Goal: Task Accomplishment & Management: Manage account settings

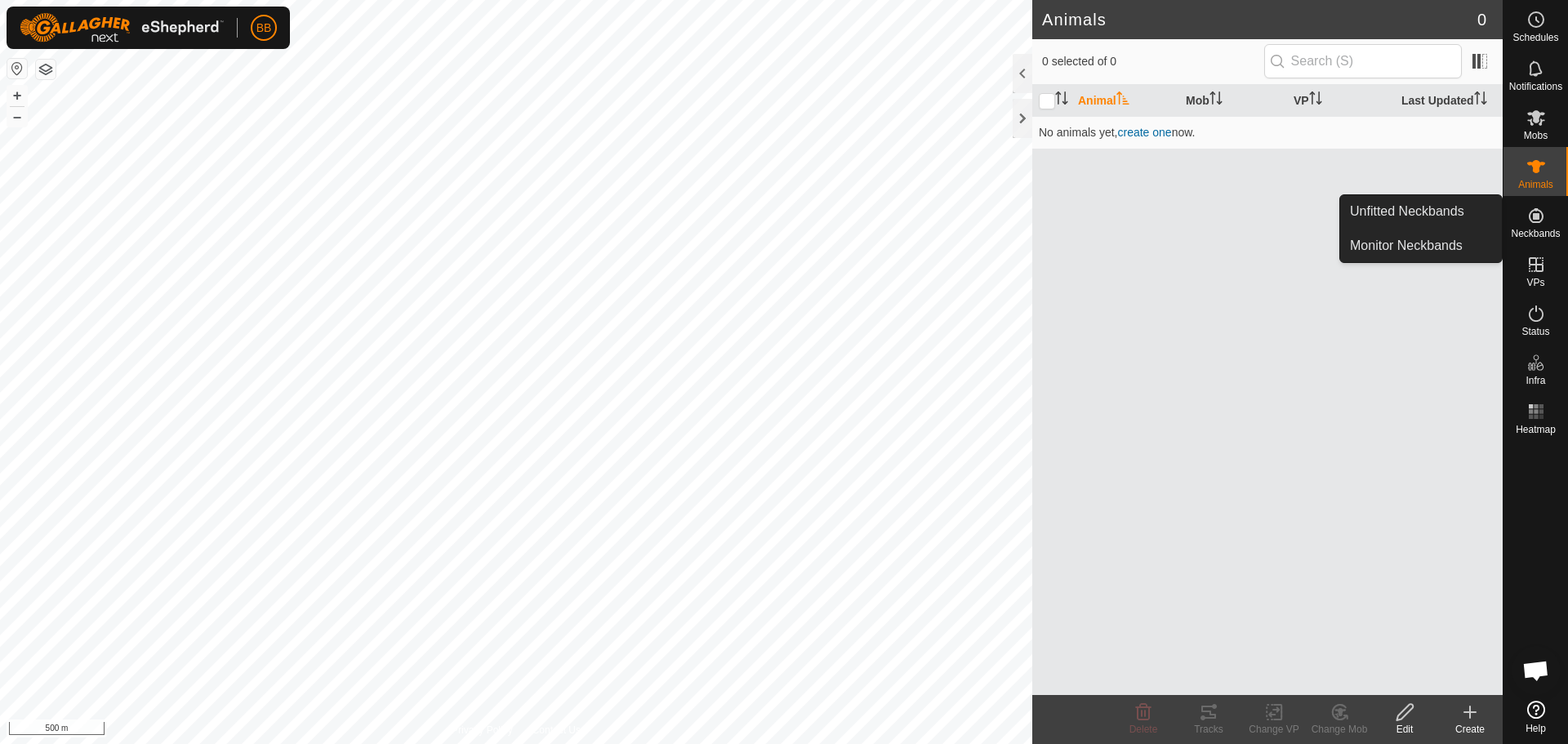
click at [1563, 220] on div "Neckbands" at bounding box center [1536, 220] width 65 height 49
click at [1423, 240] on link "Monitor Neckbands" at bounding box center [1421, 245] width 162 height 33
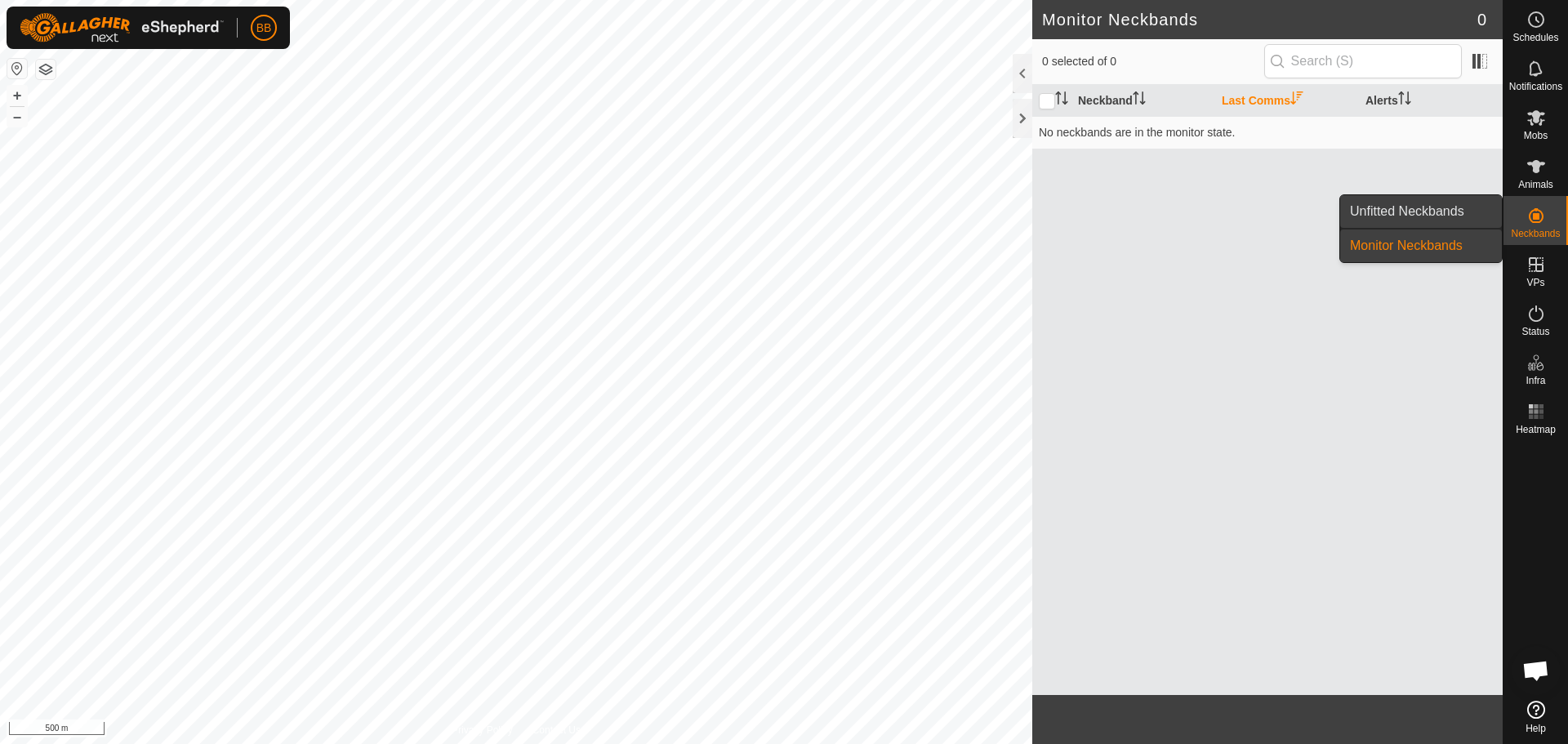
click at [1418, 222] on link "Unfitted Neckbands" at bounding box center [1421, 211] width 162 height 33
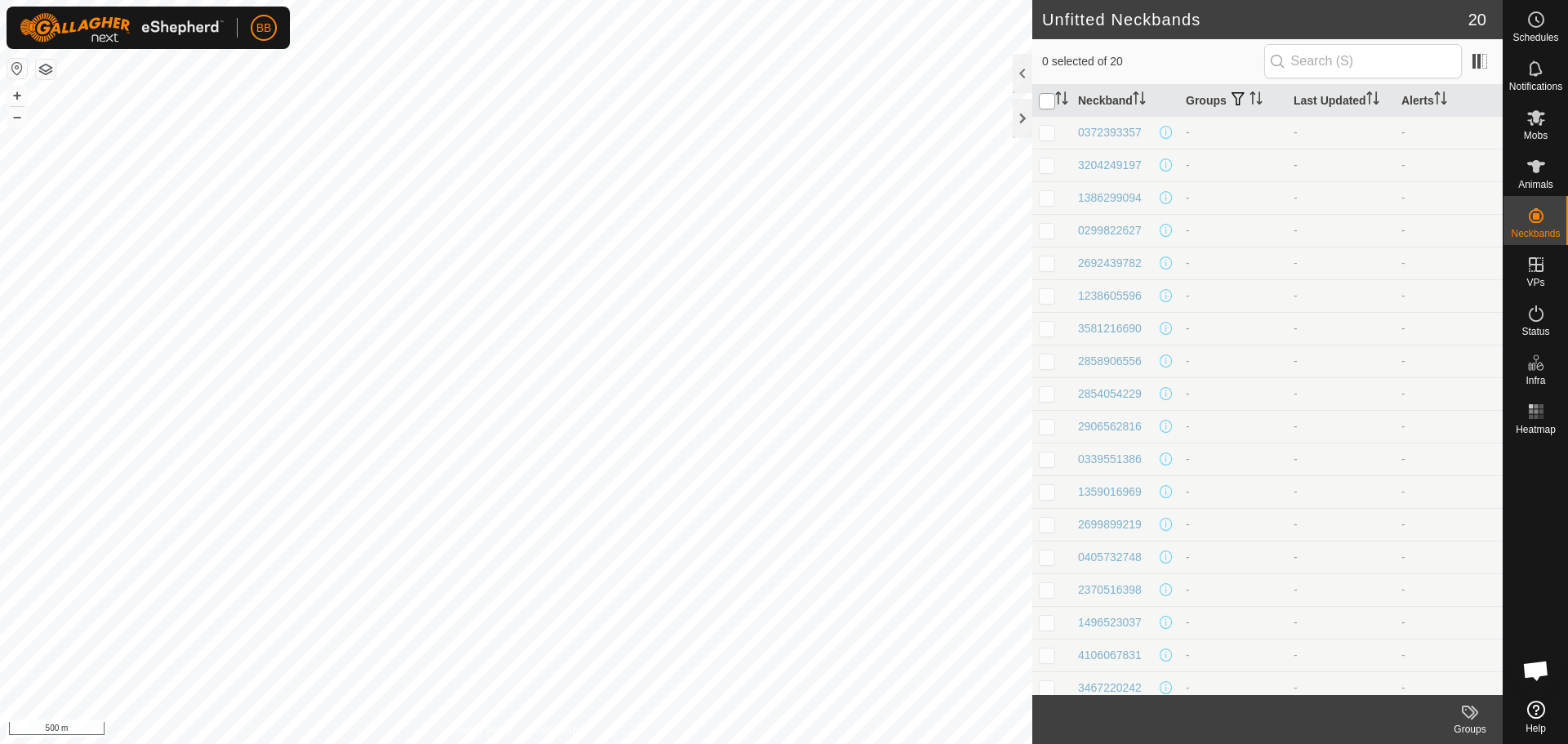
click at [1046, 105] on input "checkbox" at bounding box center [1047, 101] width 16 height 16
checkbox input "true"
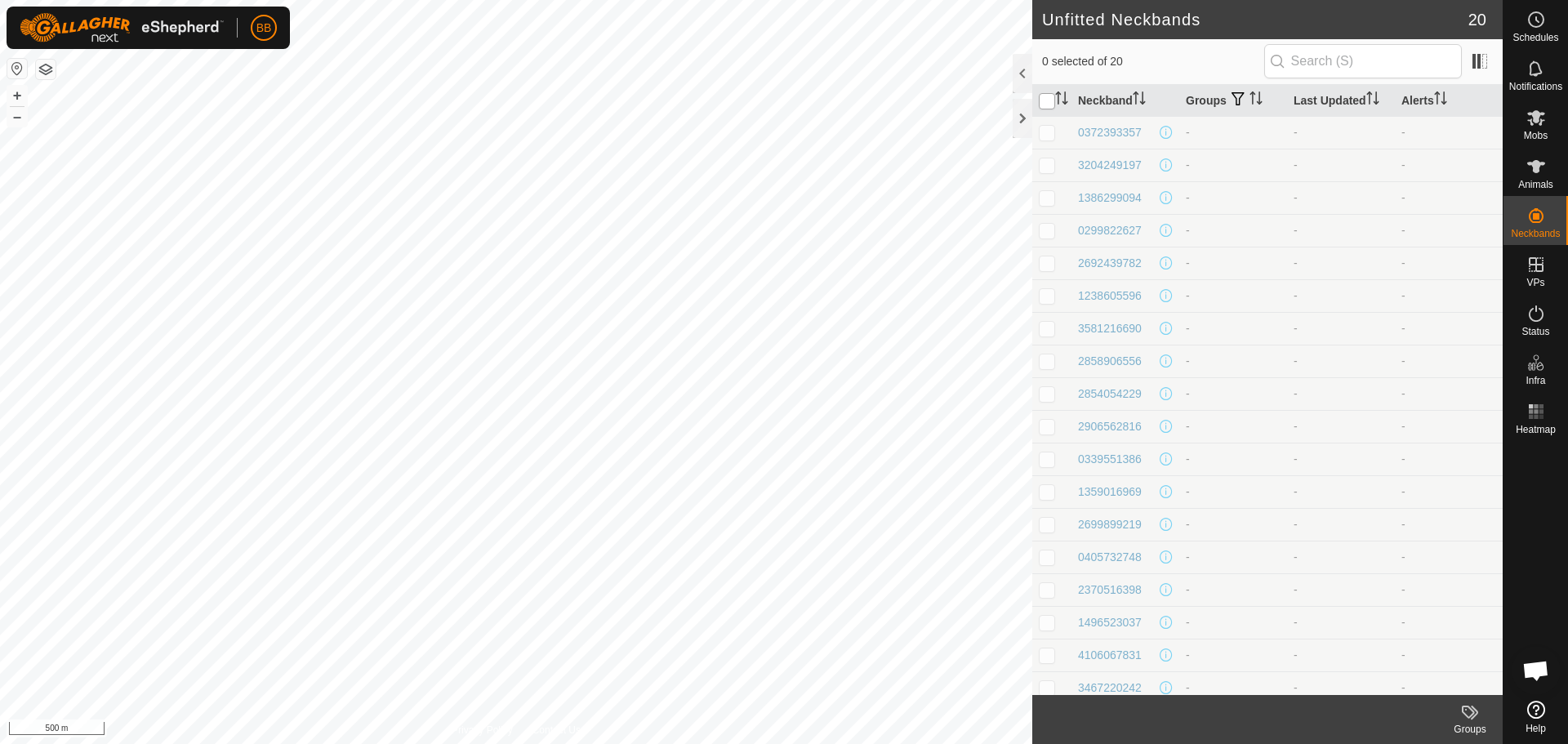
checkbox input "true"
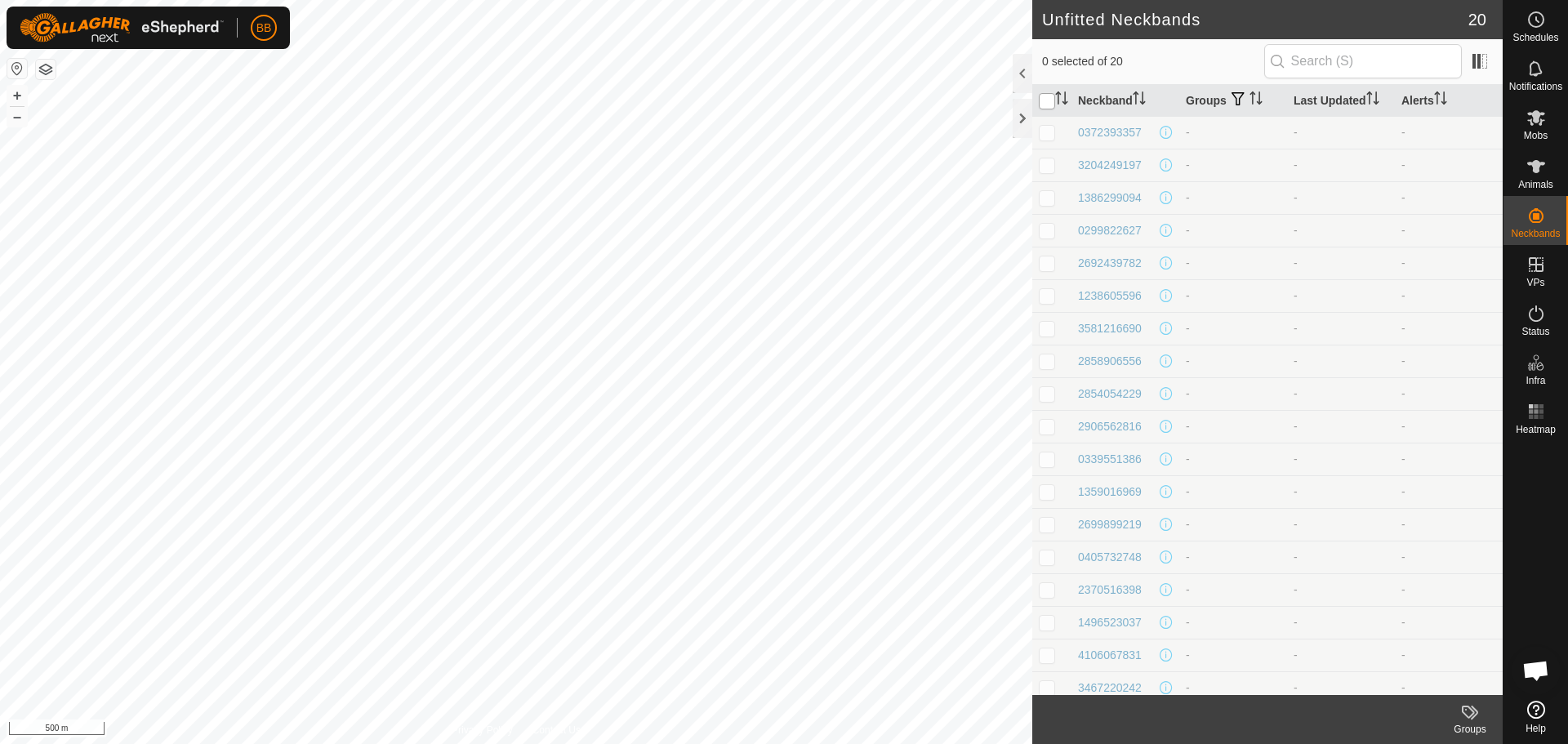
checkbox input "true"
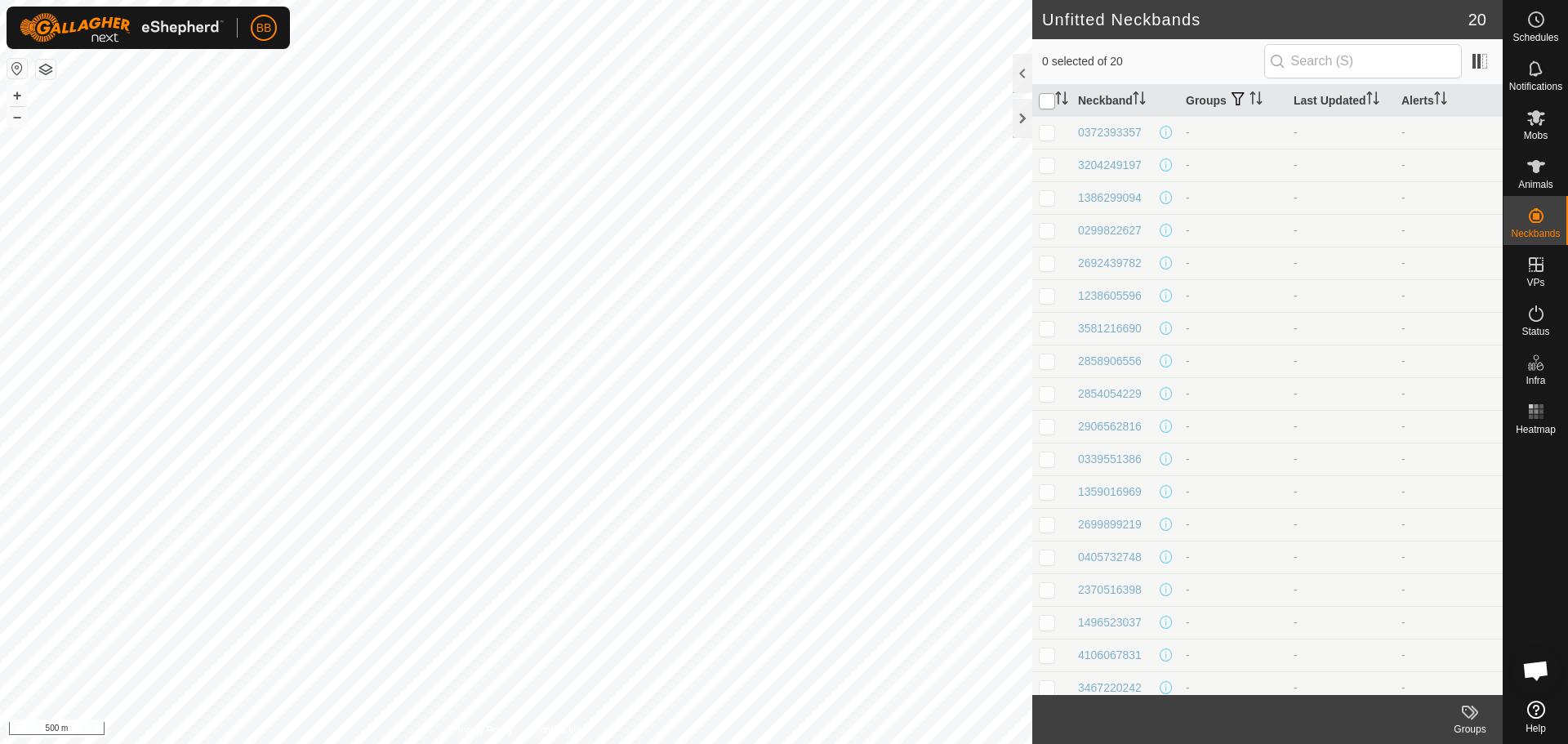
checkbox input "true"
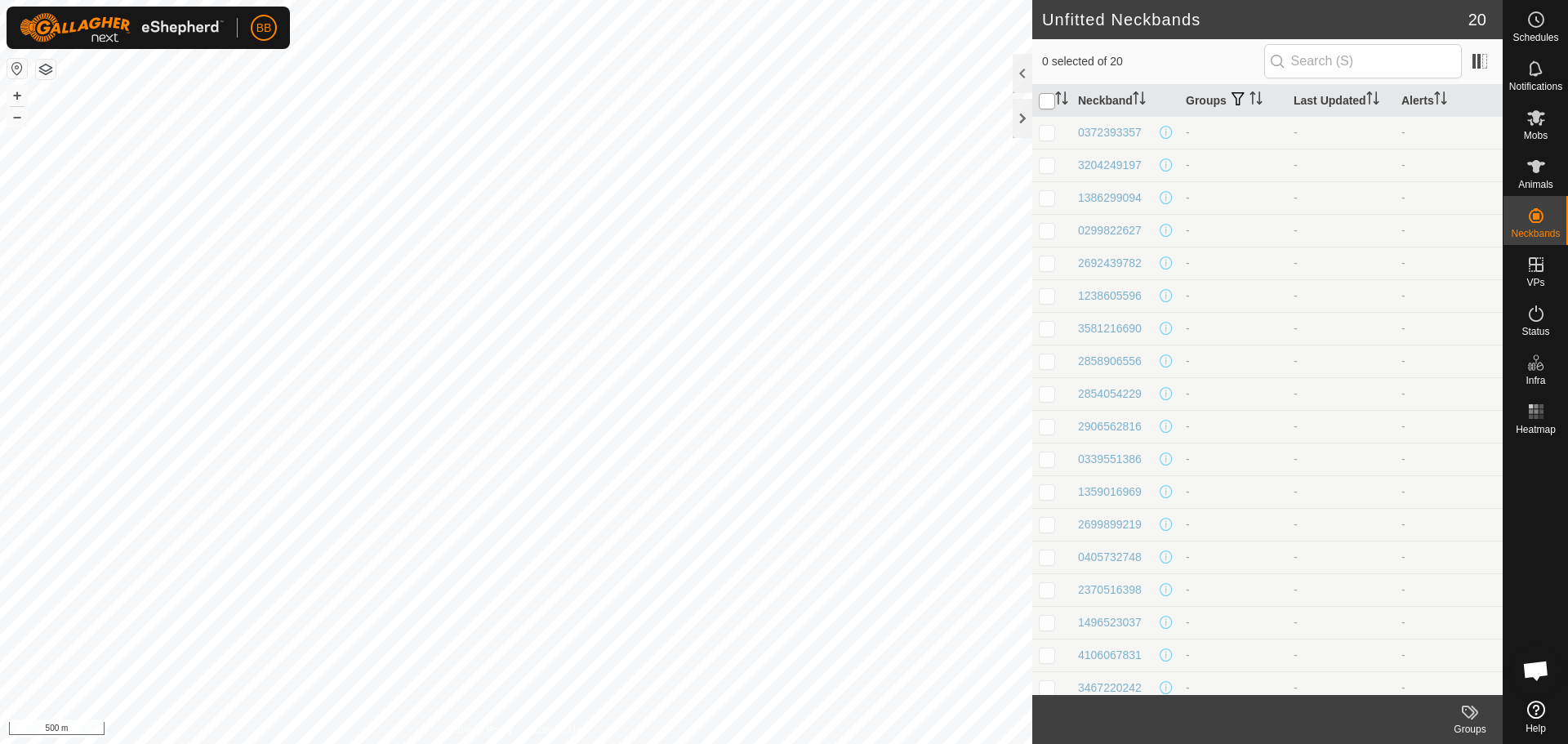
checkbox input "true"
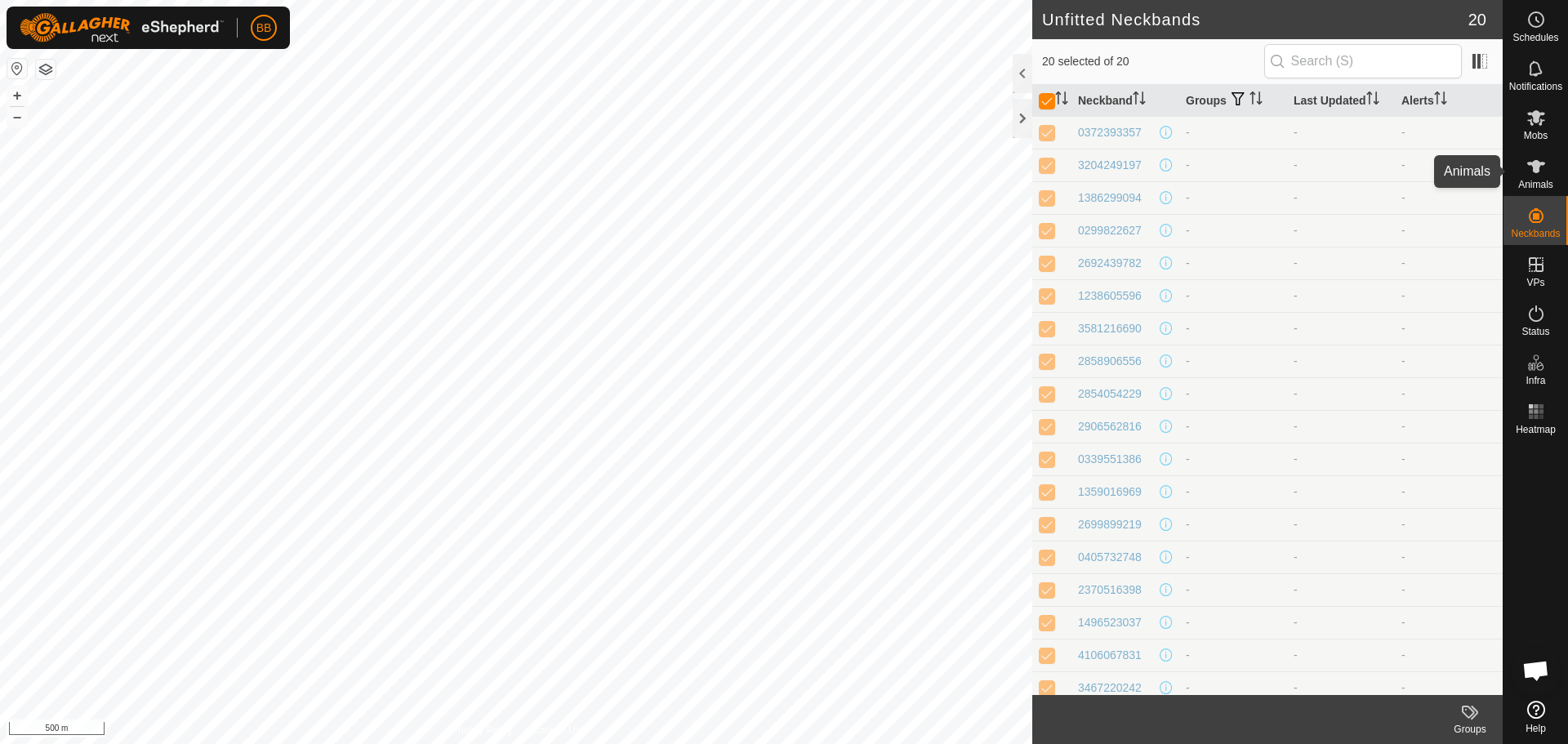
click at [1530, 173] on icon at bounding box center [1537, 167] width 20 height 20
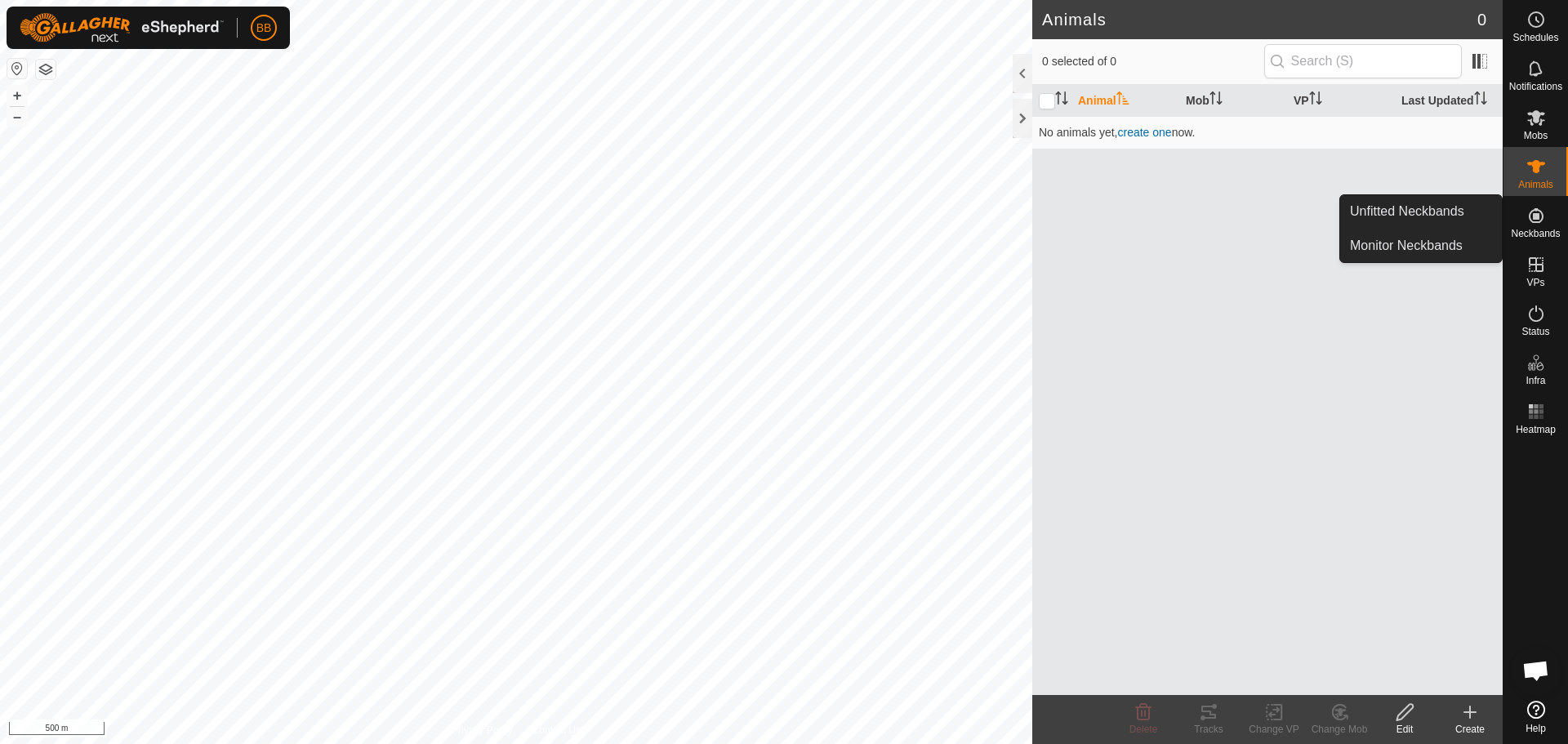
click at [1532, 220] on icon at bounding box center [1537, 215] width 20 height 20
click at [1441, 219] on link "Unfitted Neckbands" at bounding box center [1421, 211] width 162 height 33
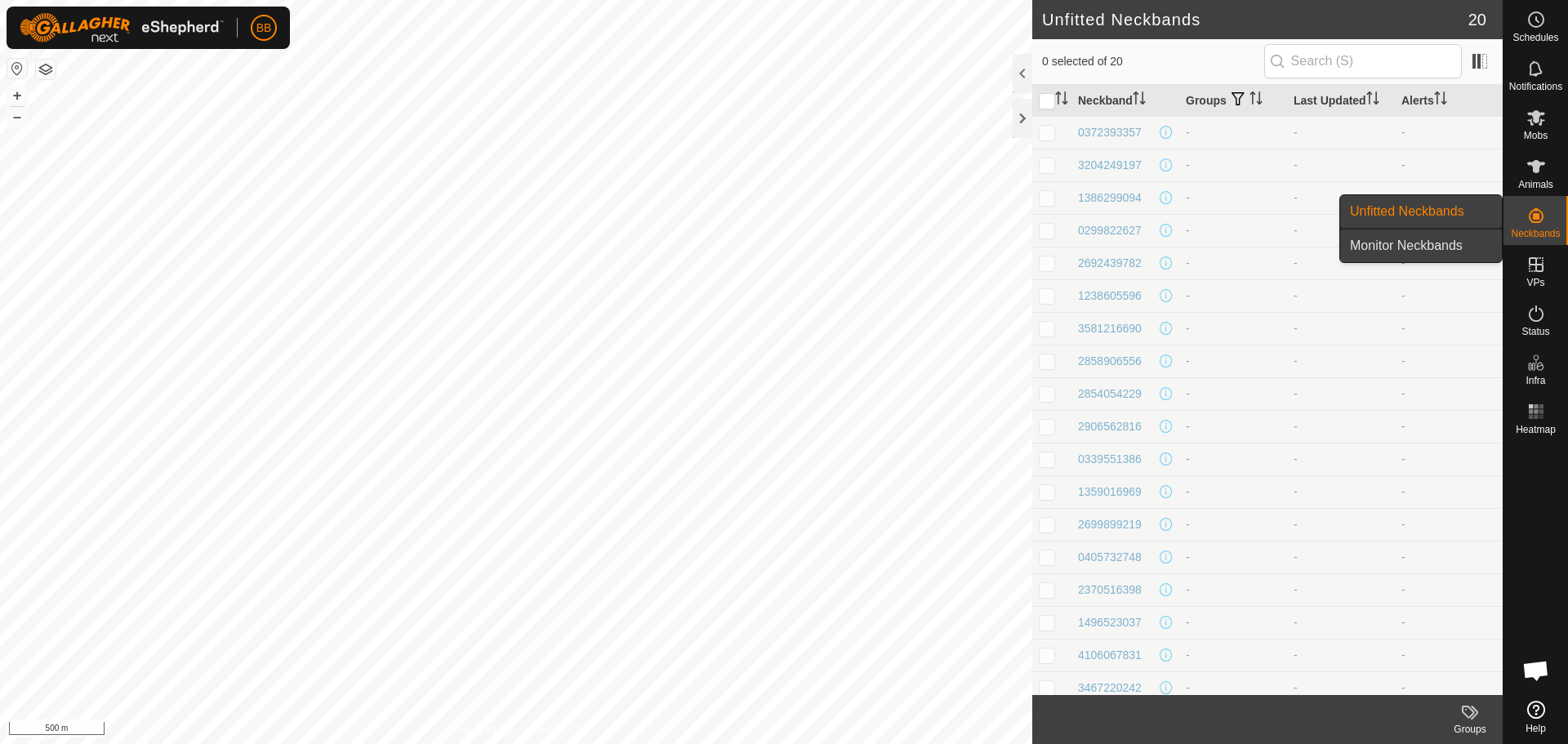
click at [1432, 240] on link "Monitor Neckbands" at bounding box center [1421, 245] width 162 height 33
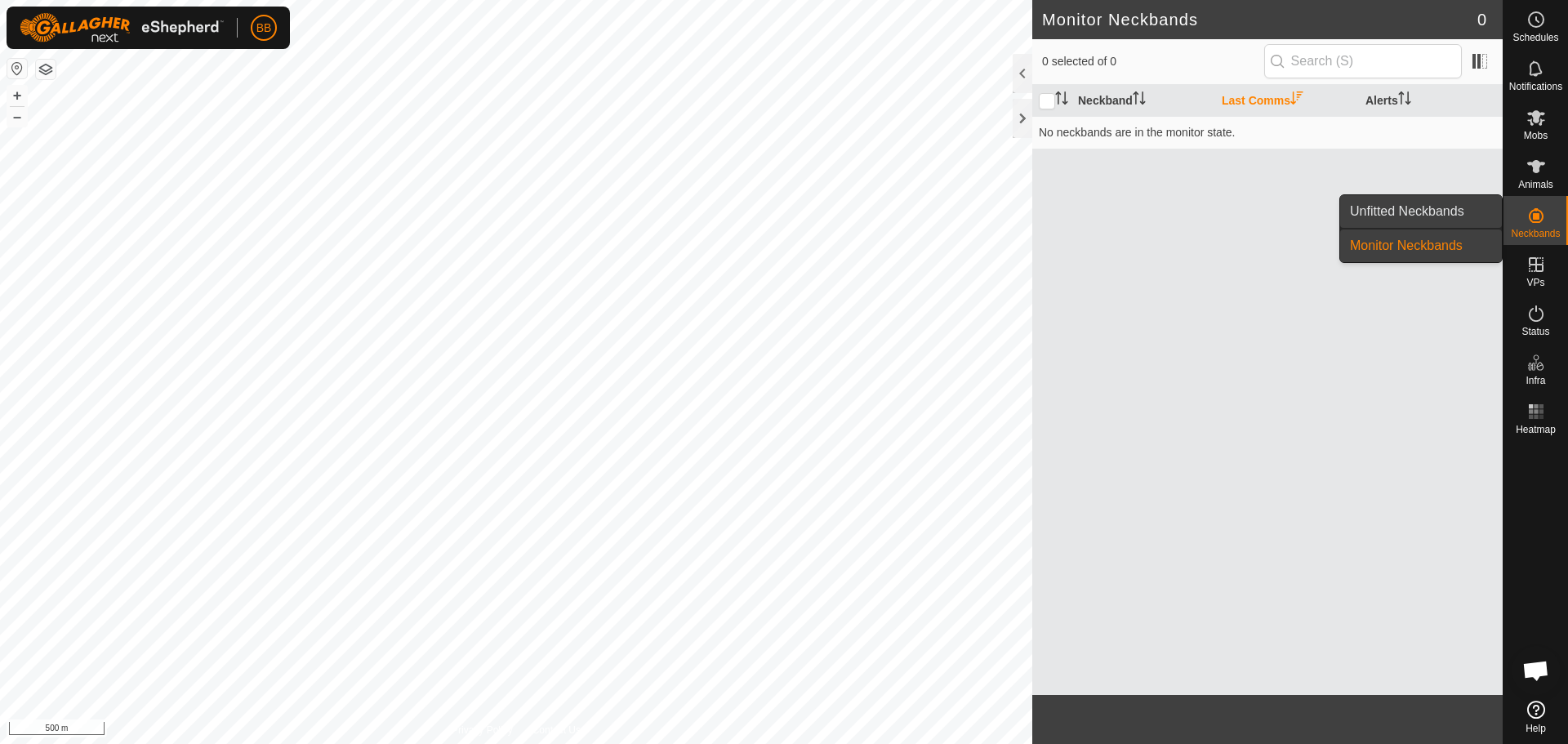
click at [1442, 213] on link "Unfitted Neckbands" at bounding box center [1421, 211] width 162 height 33
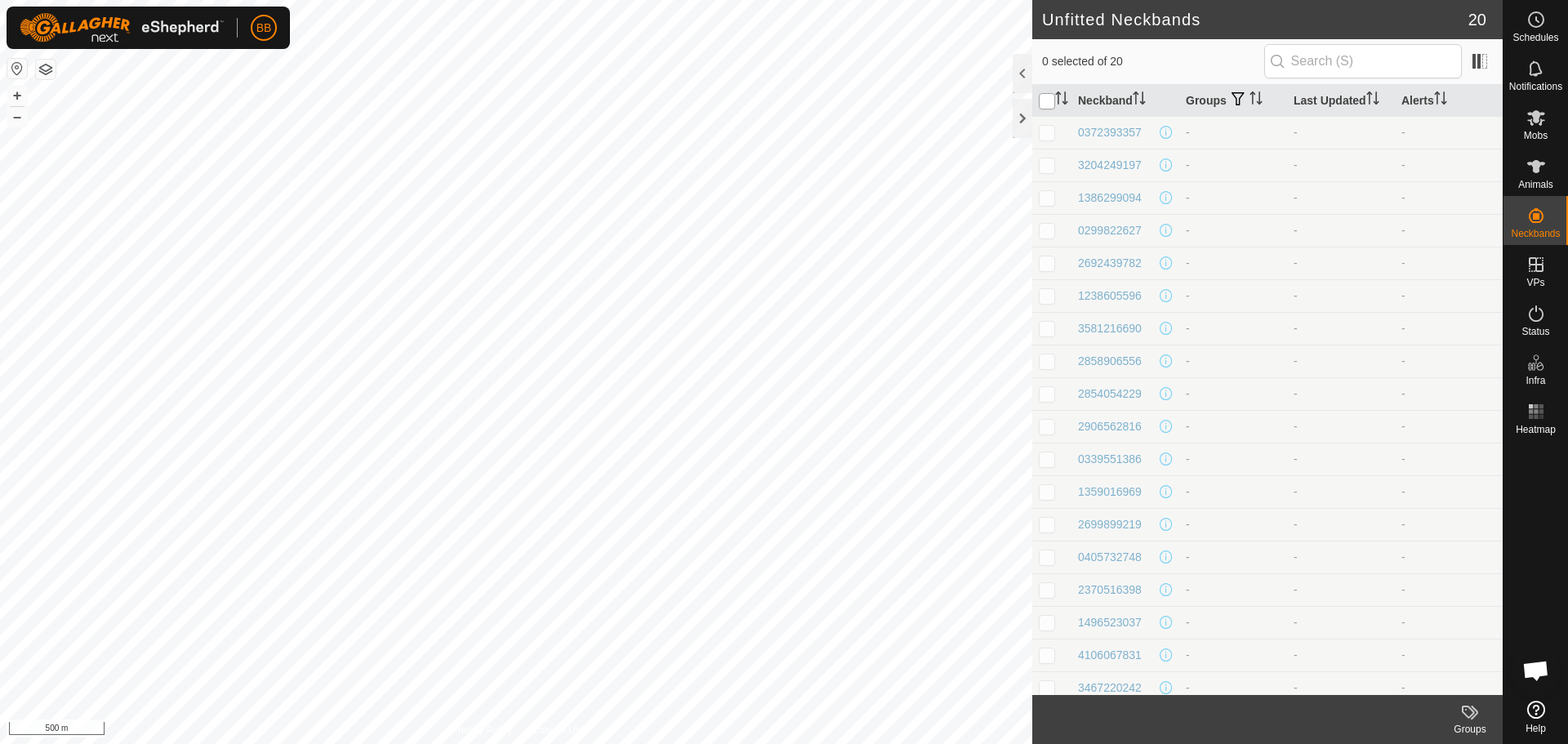
click at [1045, 102] on input "checkbox" at bounding box center [1047, 101] width 16 height 16
checkbox input "true"
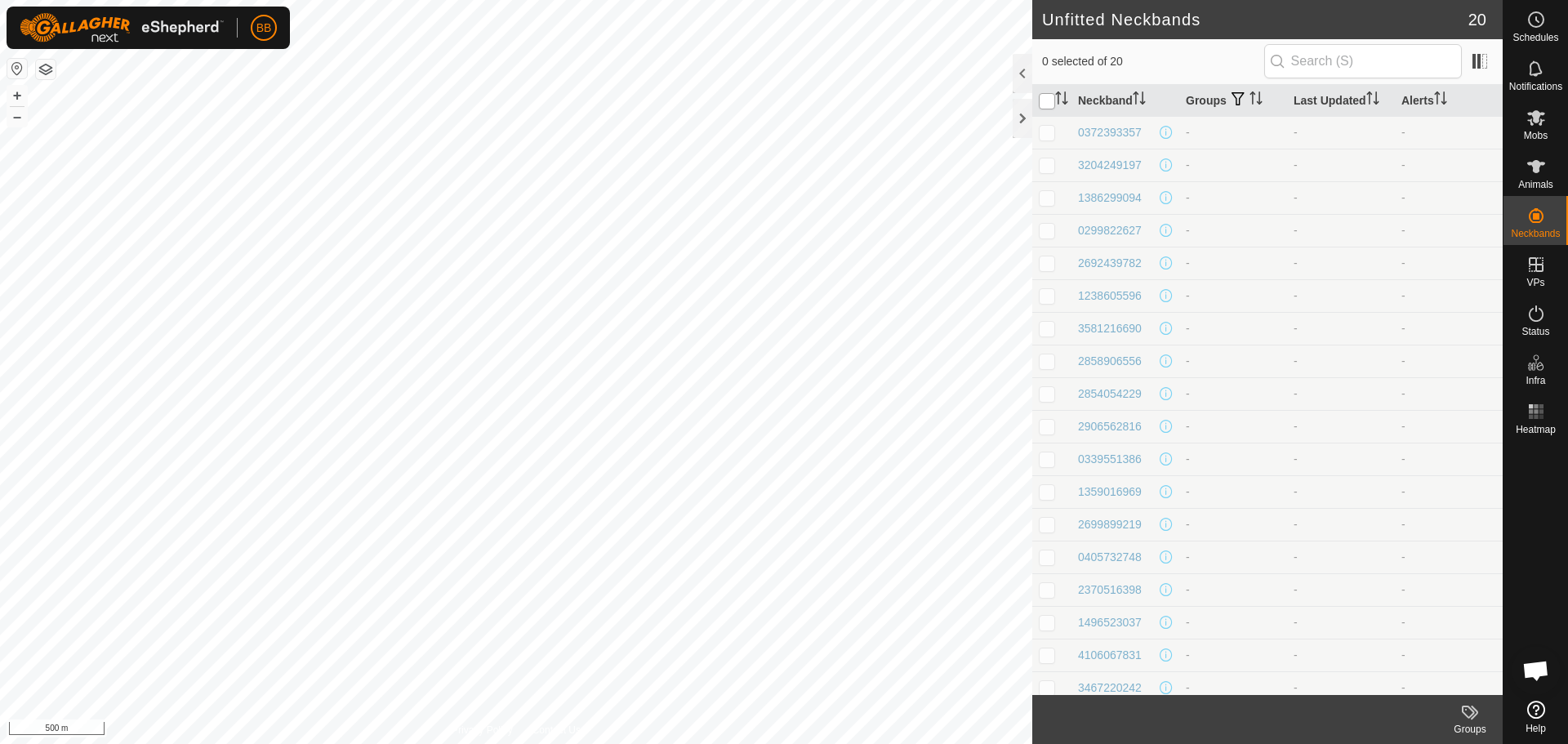
checkbox input "true"
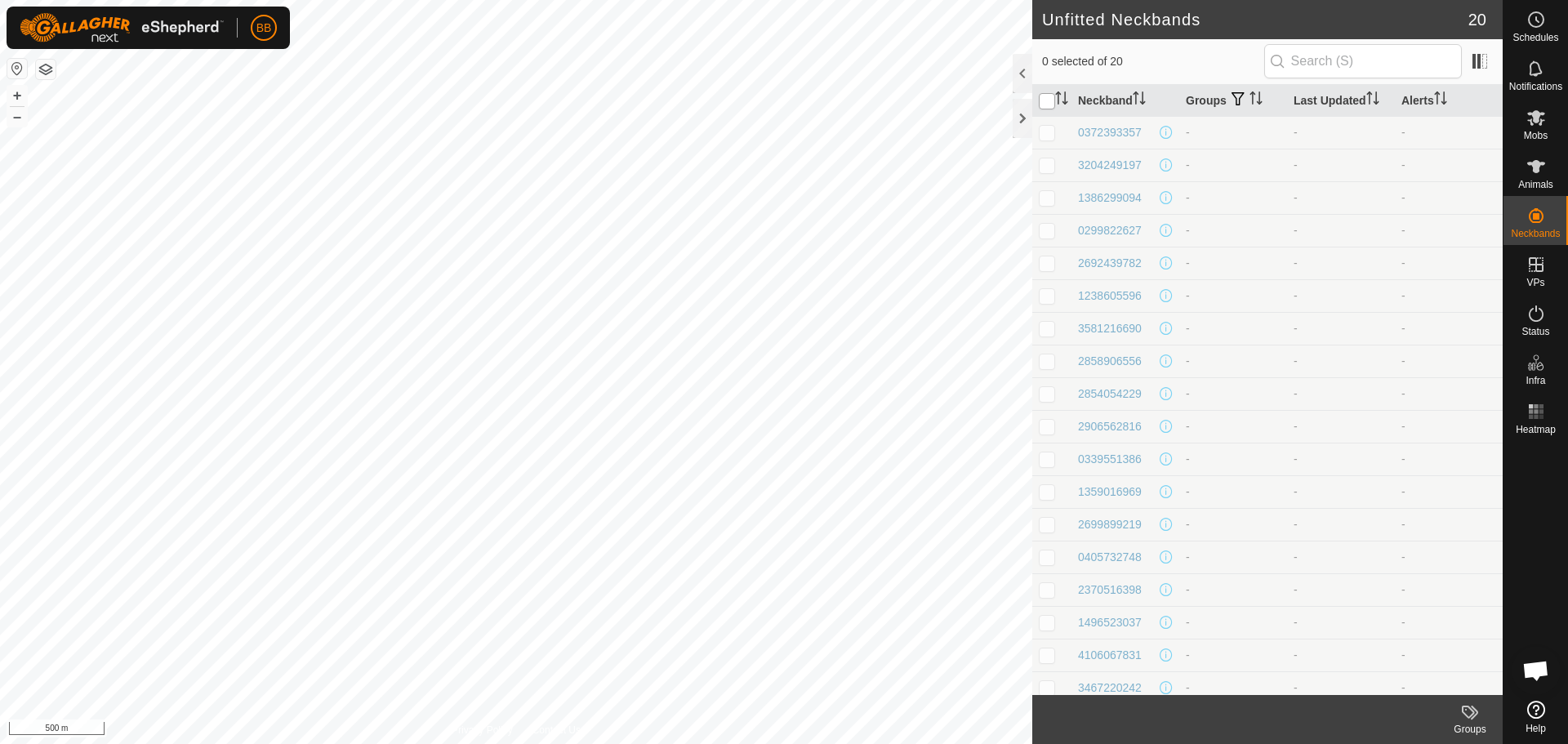
checkbox input "true"
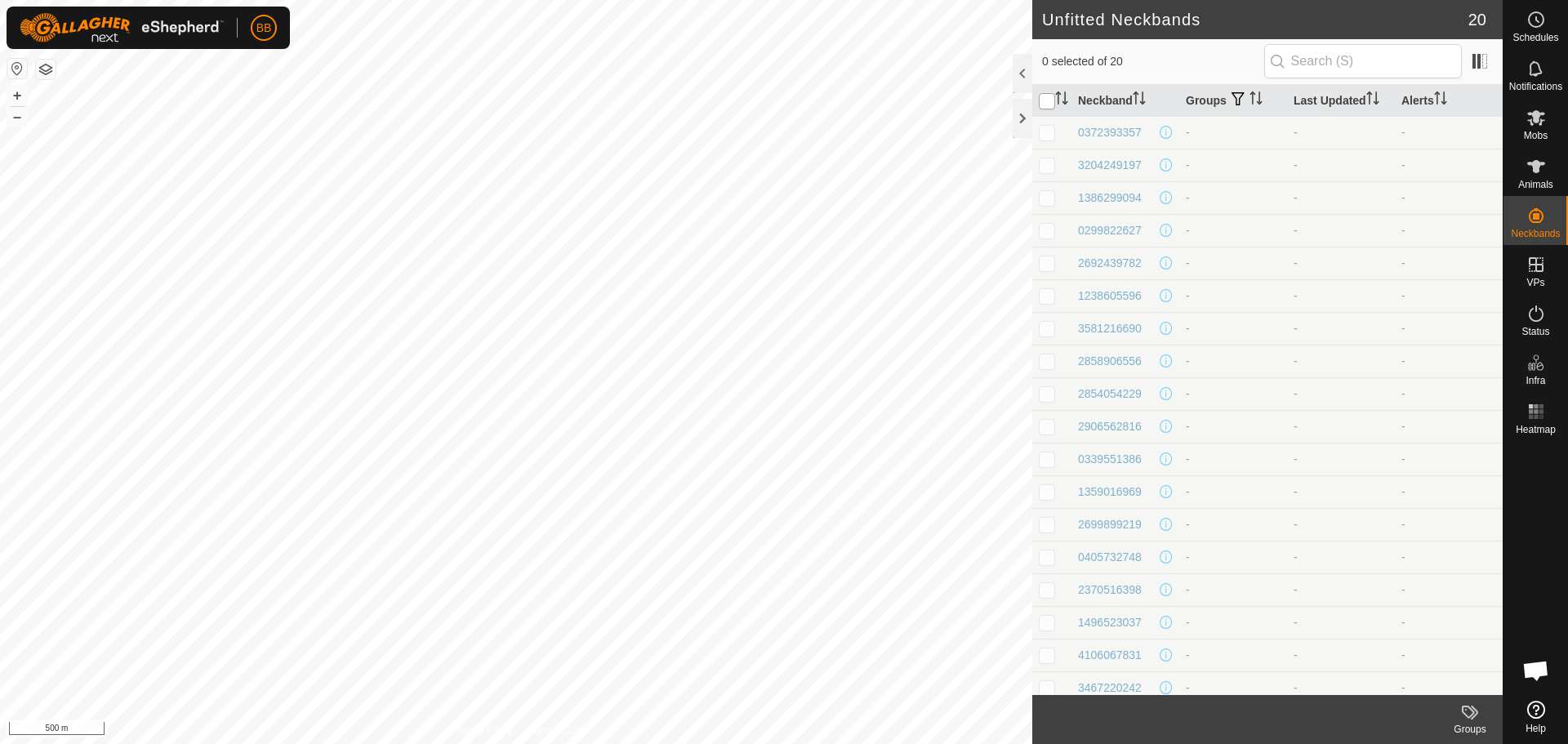
checkbox input "true"
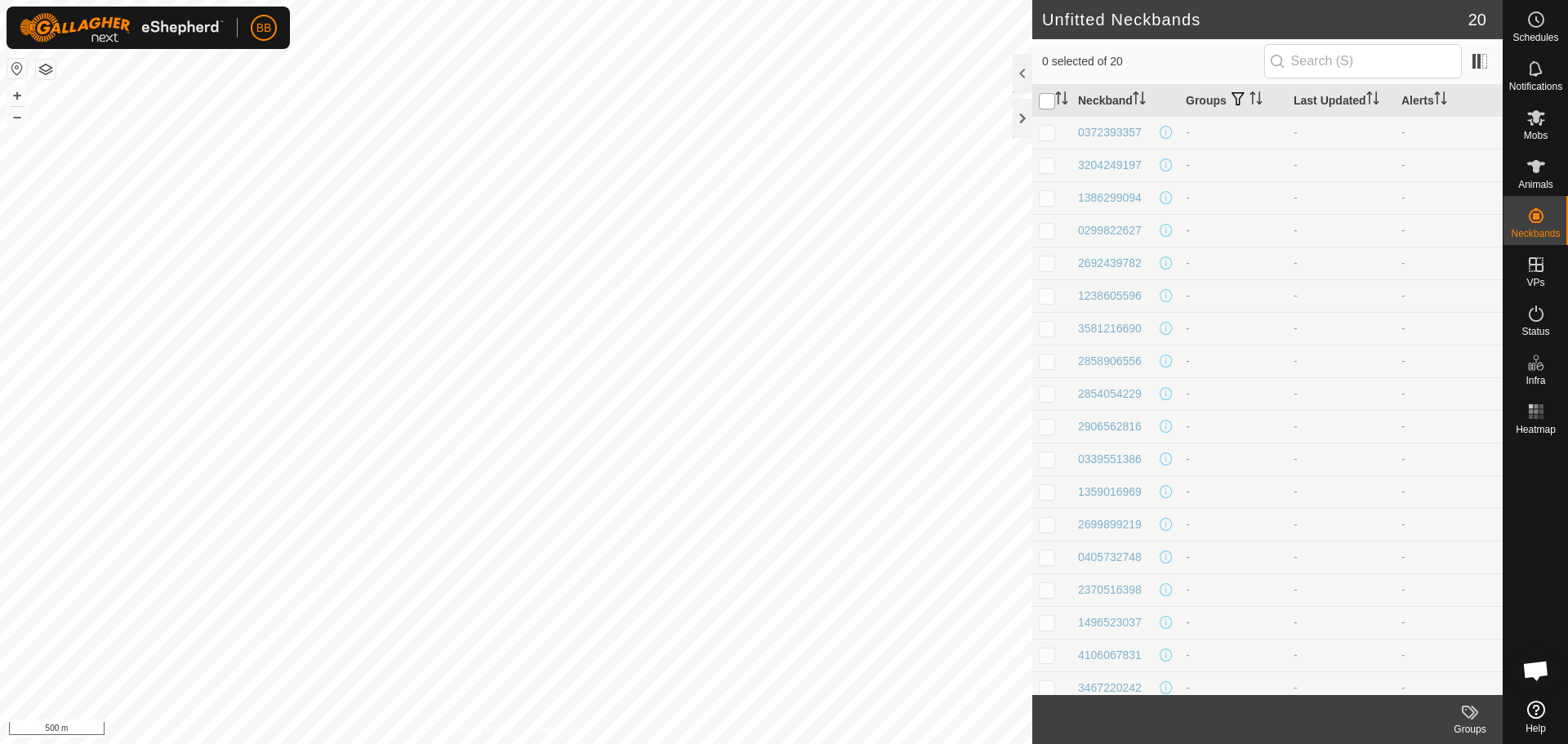
checkbox input "true"
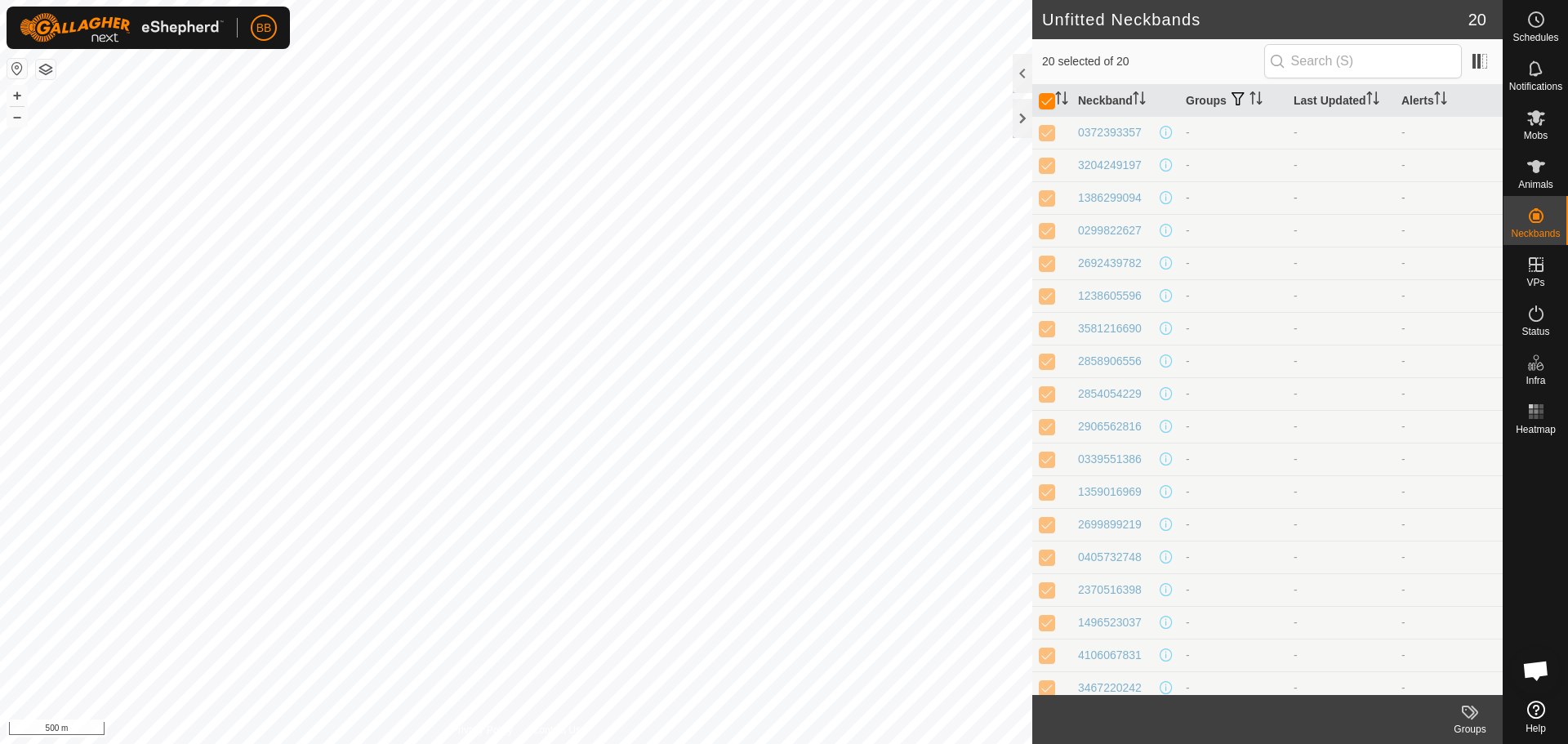
scroll to position [75, 0]
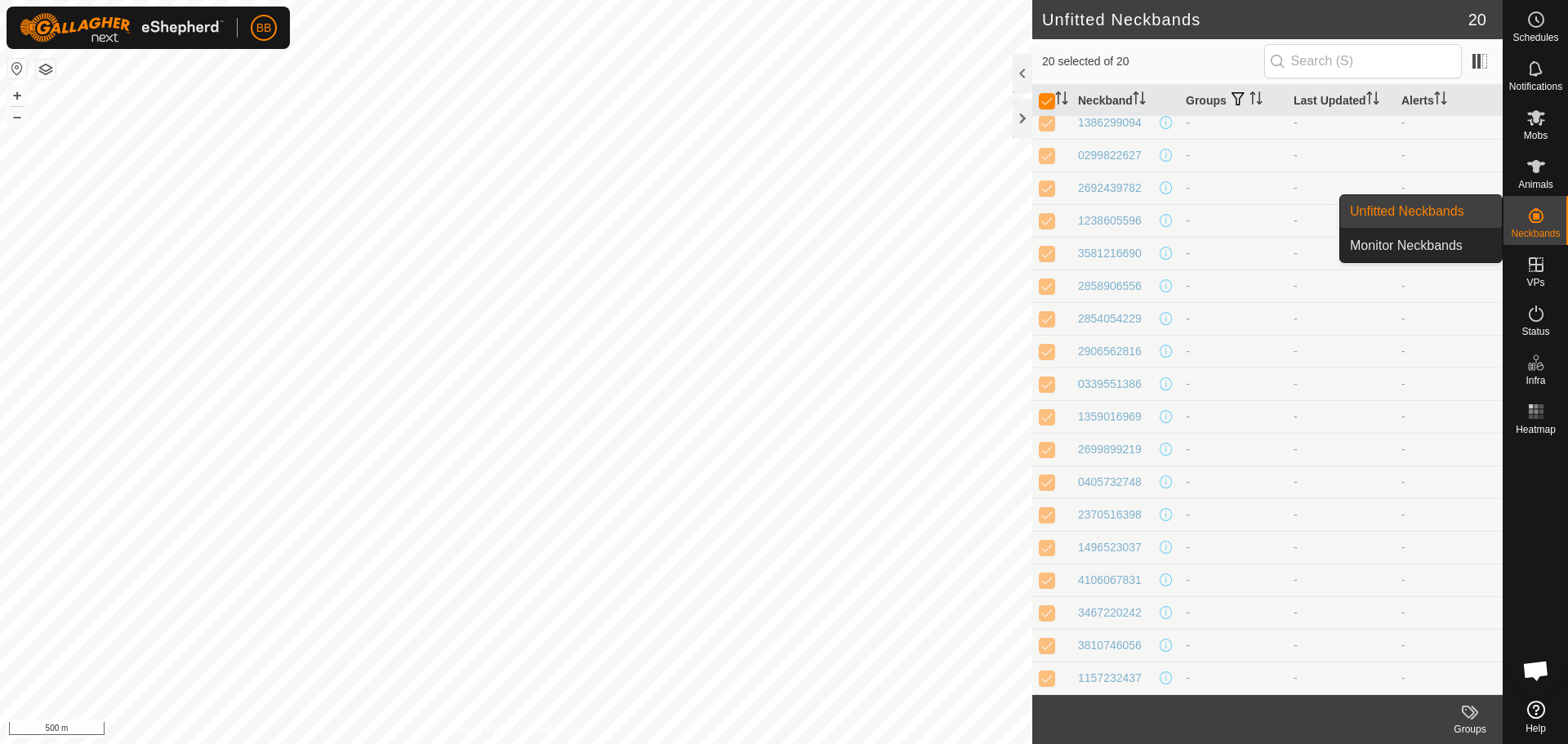
click at [1536, 218] on icon at bounding box center [1536, 215] width 15 height 15
click at [1439, 246] on link "Monitor Neckbands" at bounding box center [1421, 245] width 162 height 33
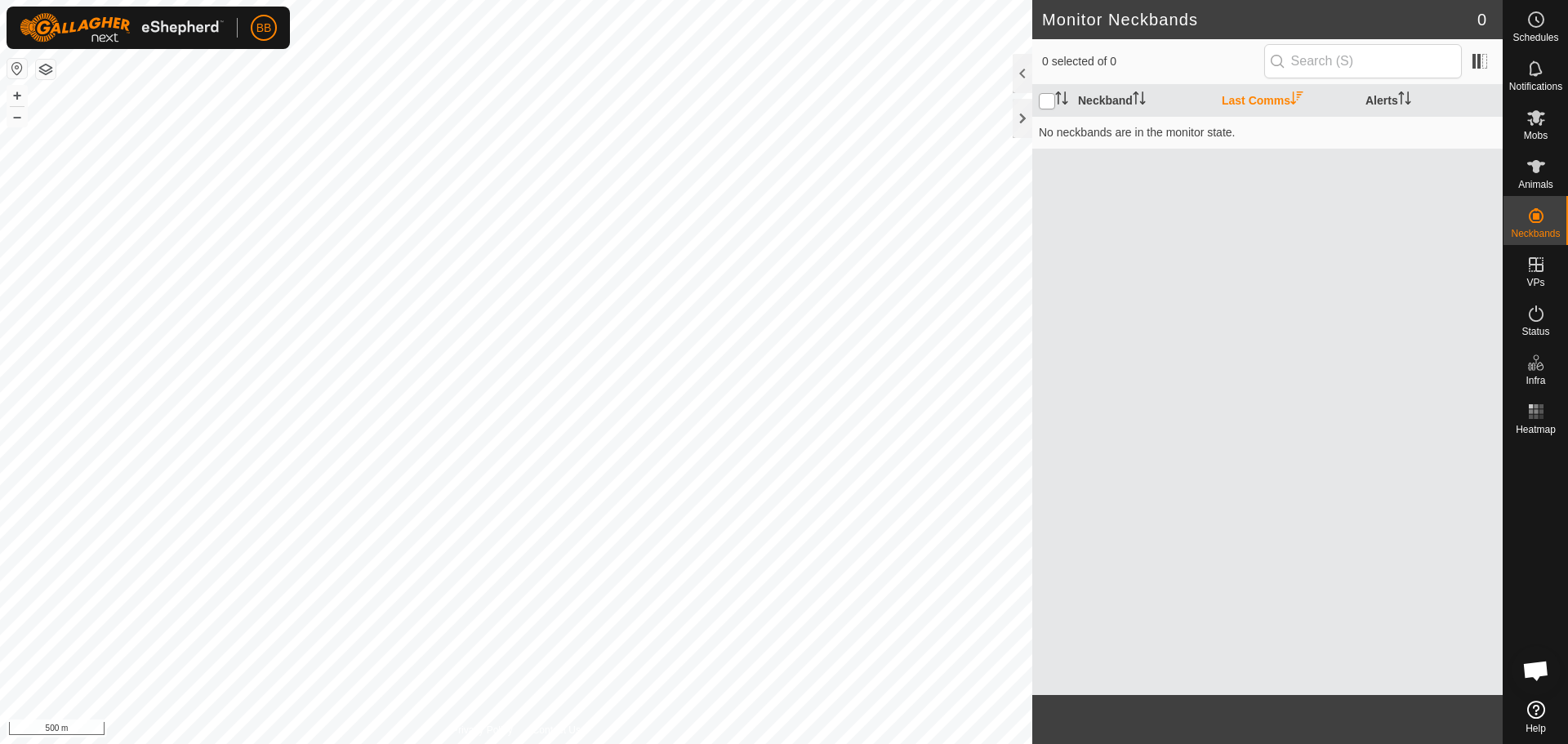
click at [1047, 101] on input "checkbox" at bounding box center [1047, 101] width 16 height 16
checkbox input "true"
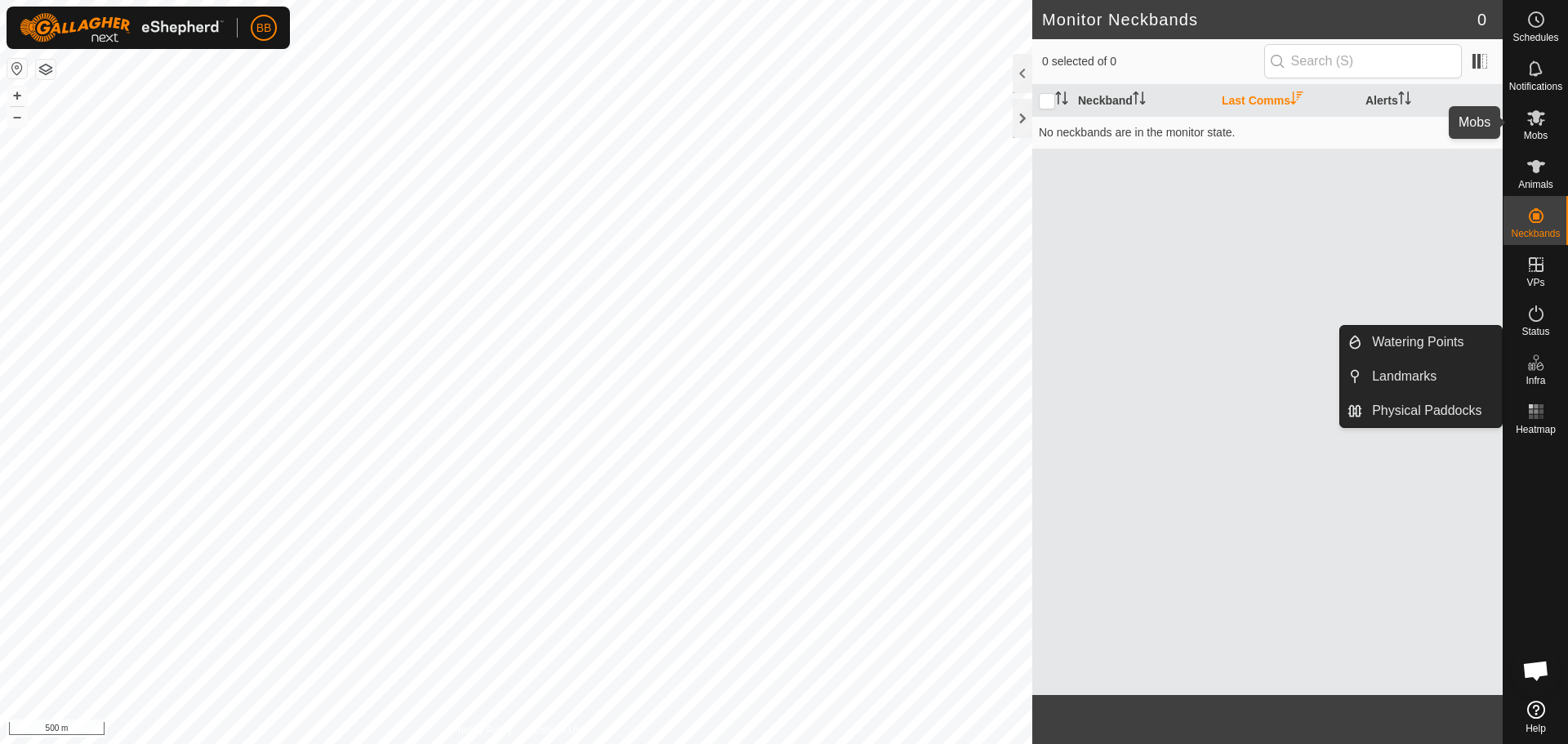
click at [1533, 127] on icon at bounding box center [1537, 118] width 20 height 20
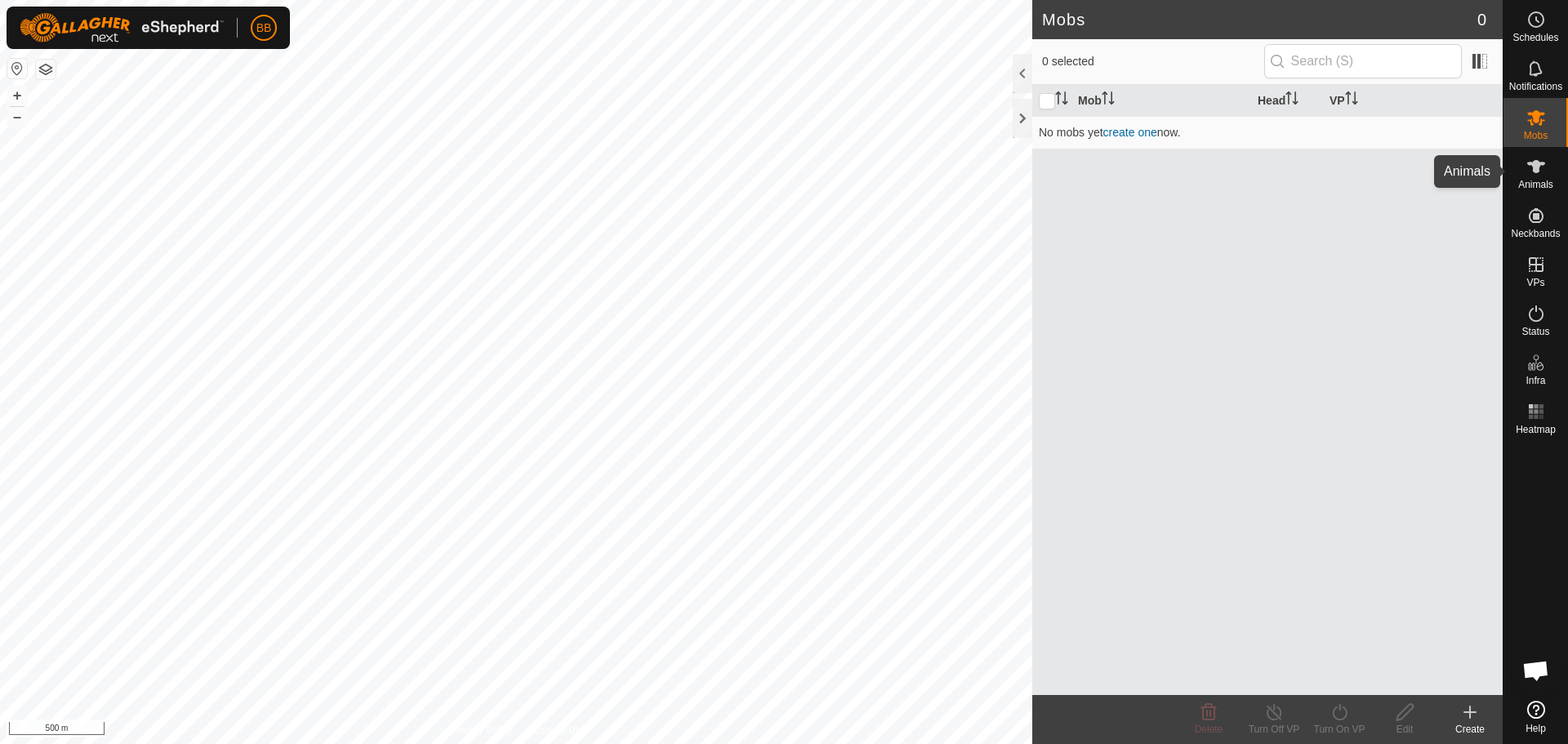
click at [1539, 166] on icon at bounding box center [1536, 167] width 18 height 13
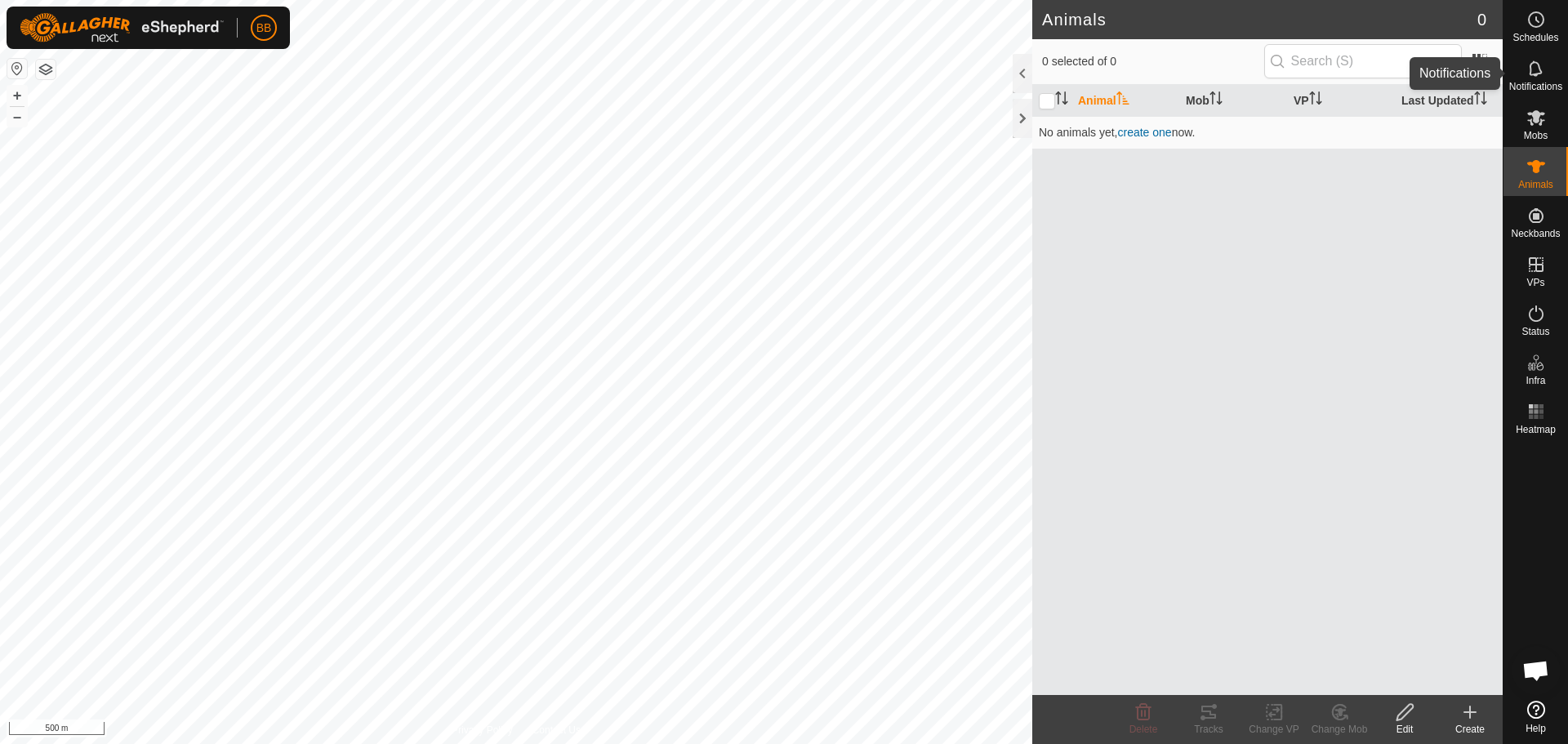
click at [1536, 85] on span "Notifications" at bounding box center [1535, 87] width 53 height 10
